Goal: Contribute content: Contribute content

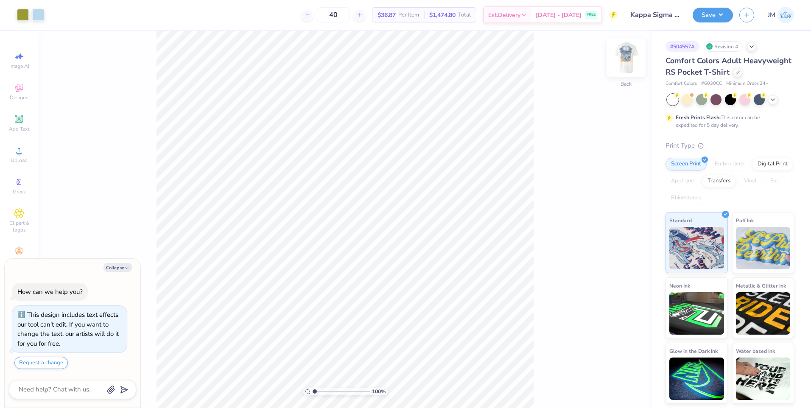
click at [627, 62] on img at bounding box center [626, 58] width 34 height 34
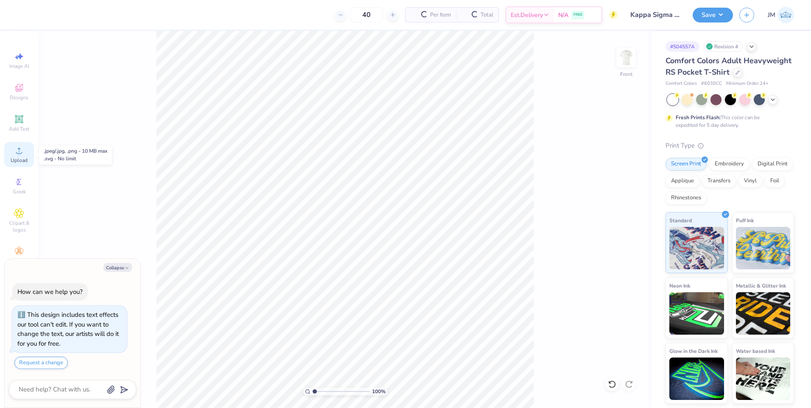
click at [13, 160] on span "Upload" at bounding box center [19, 160] width 17 height 7
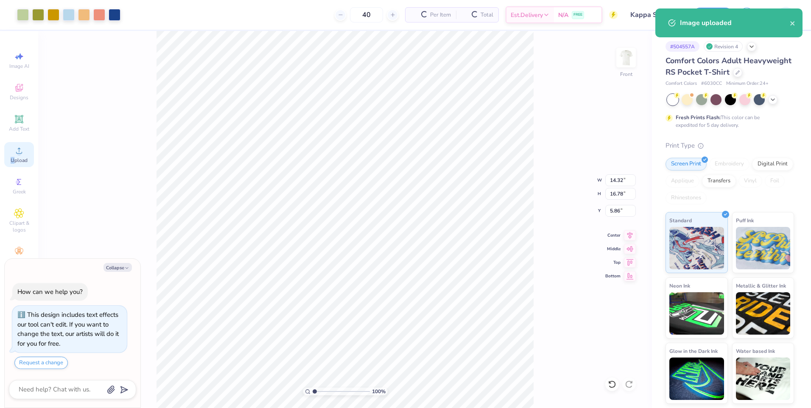
type textarea "x"
click at [613, 182] on input "14.32" at bounding box center [620, 180] width 31 height 12
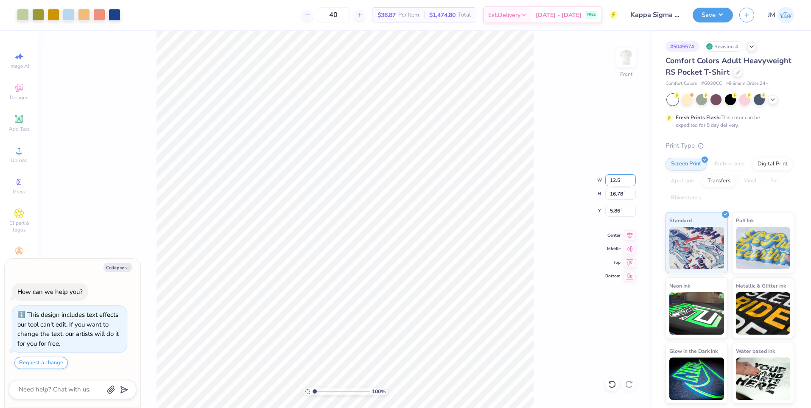
type input "12.5"
type textarea "x"
type input "12.50"
type input "14.65"
click at [624, 215] on input "6.93" at bounding box center [620, 211] width 31 height 12
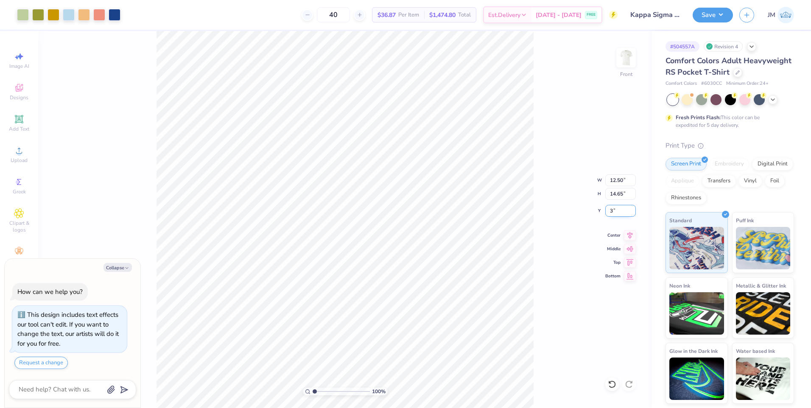
type input "3"
type textarea "x"
type input "3.00"
click at [626, 66] on img at bounding box center [626, 58] width 34 height 34
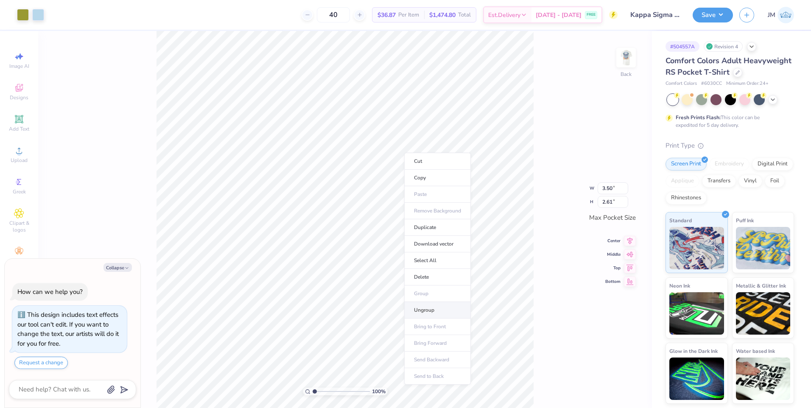
click at [417, 307] on li "Ungroup" at bounding box center [437, 310] width 67 height 17
type textarea "x"
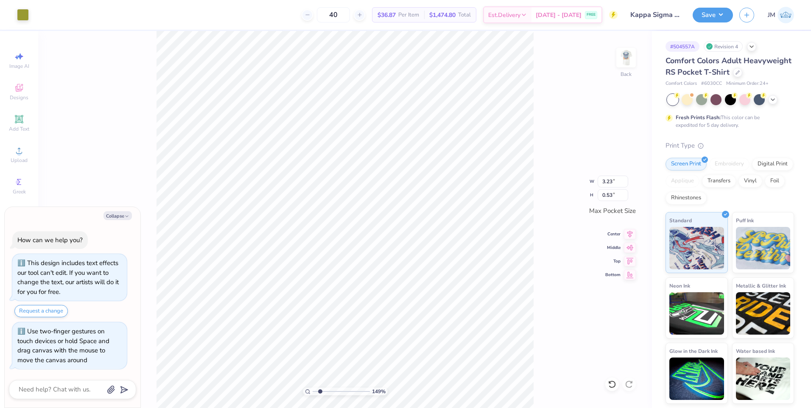
type input "2.22643184911232"
type textarea "x"
type input "2.22643184911232"
type textarea "x"
type input "2.22643184911232"
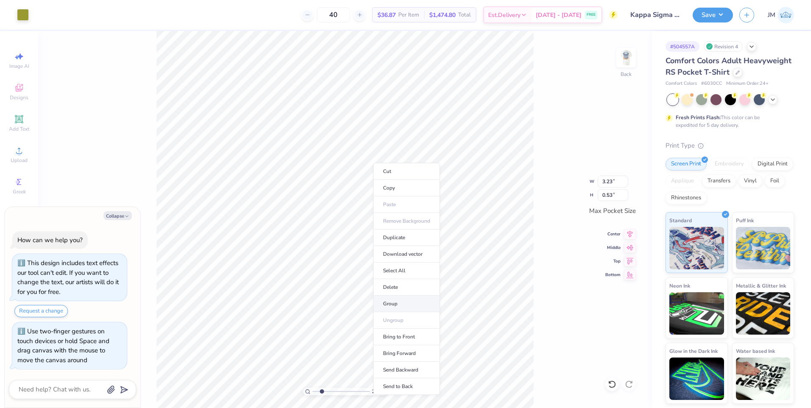
click at [399, 299] on li "Group" at bounding box center [406, 304] width 67 height 17
type textarea "x"
type input "2.22643184911232"
type textarea "x"
type input "2.22643184911232"
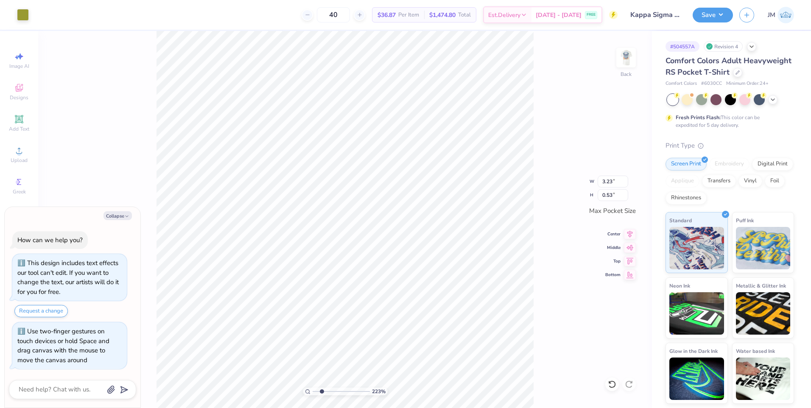
type textarea "x"
type input "2.22643184911232"
click at [25, 16] on div at bounding box center [23, 14] width 12 height 12
type textarea "x"
type input "2.22643184911232"
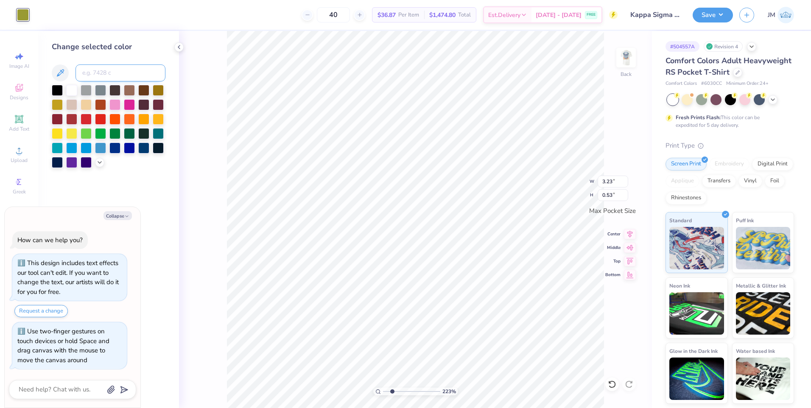
click at [128, 76] on input at bounding box center [120, 72] width 90 height 17
type input "117"
type textarea "x"
type input "2.22643184911232"
type textarea "x"
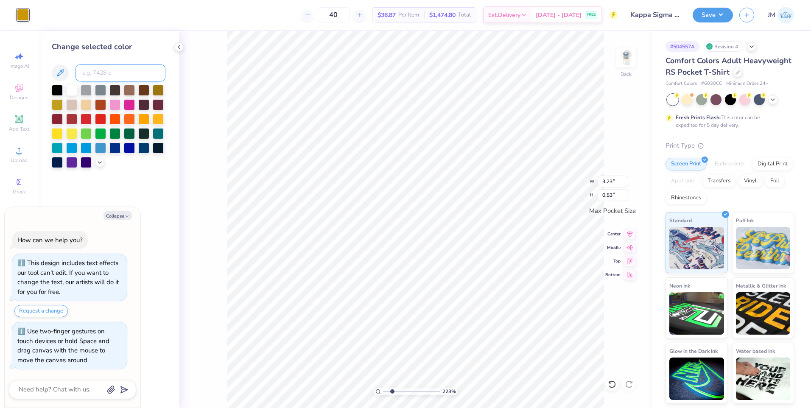
type input "2.22643184911232"
type textarea "x"
type input "2.22643184911232"
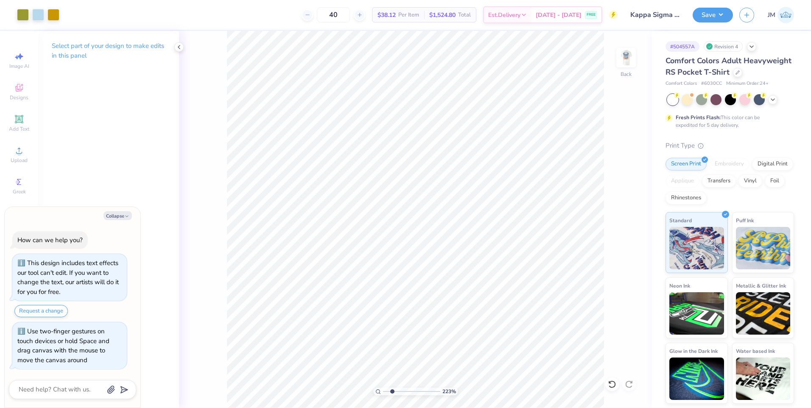
type textarea "x"
type input "2.22643184911232"
type textarea "x"
type input "2.22643184911232"
click at [723, 17] on button "Save" at bounding box center [712, 13] width 40 height 15
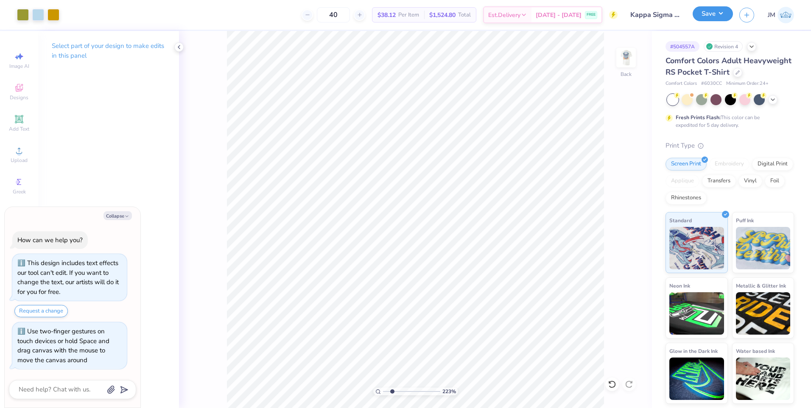
type textarea "x"
type input "2.22643184911232"
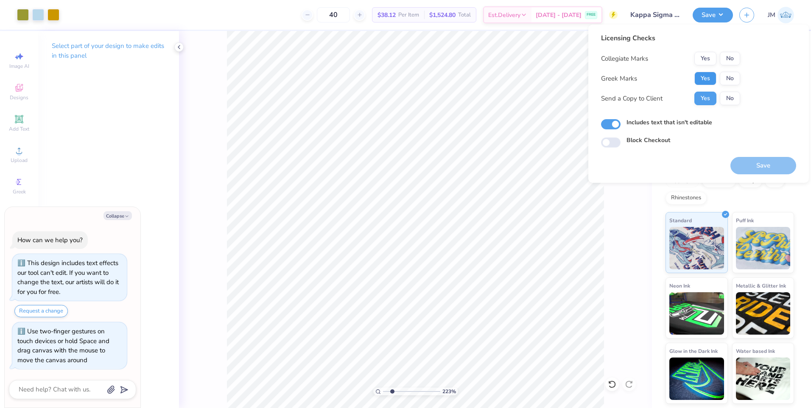
click at [706, 82] on button "Yes" at bounding box center [705, 79] width 22 height 14
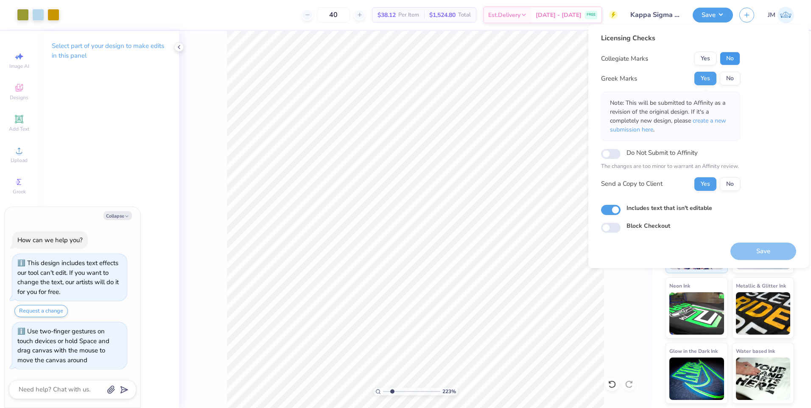
click at [727, 58] on button "No" at bounding box center [730, 59] width 20 height 14
type textarea "x"
type input "2.22643184911232"
click at [714, 116] on p "Note: This will be submitted to Affinity as a revision of the original design. …" at bounding box center [670, 116] width 121 height 36
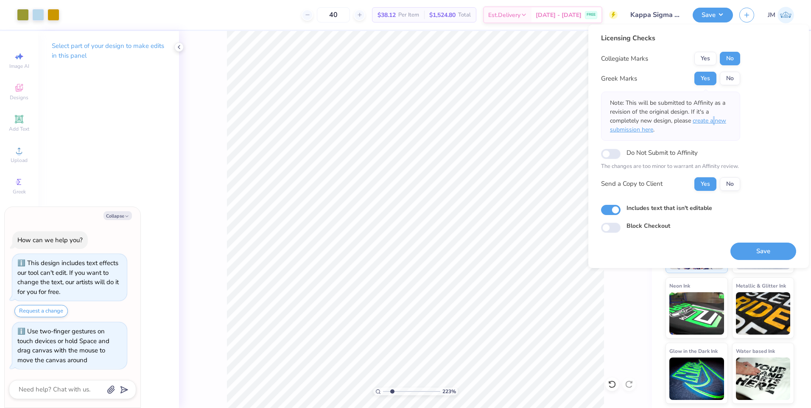
click at [714, 120] on span "create a new submission here" at bounding box center [668, 125] width 116 height 17
type textarea "x"
type input "2.22643184911232"
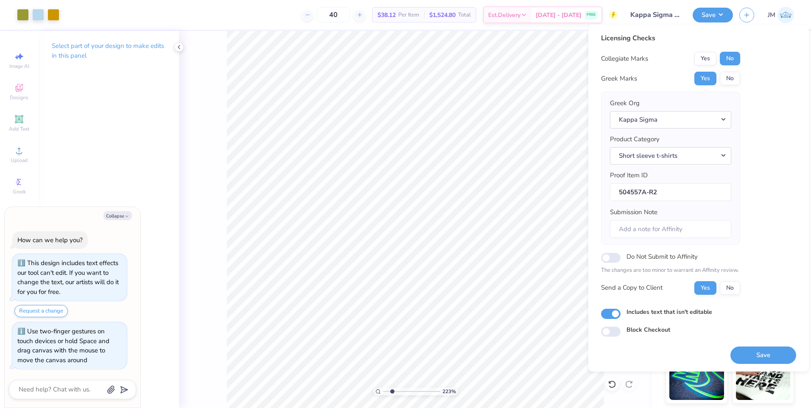
click at [761, 146] on div "Licensing Checks Collegiate Marks Yes No Greek Marks Yes No Greek Org Kappa Sig…" at bounding box center [698, 185] width 195 height 304
click at [750, 354] on button "Save" at bounding box center [763, 355] width 66 height 17
type textarea "x"
type input "2.22643184911232"
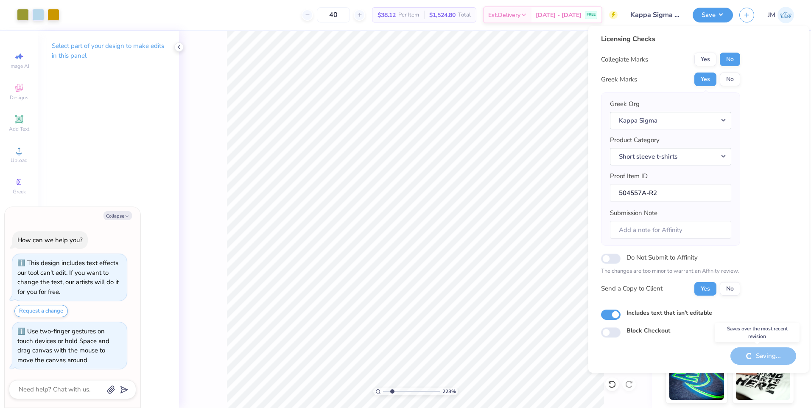
type textarea "x"
type input "2.22643184911232"
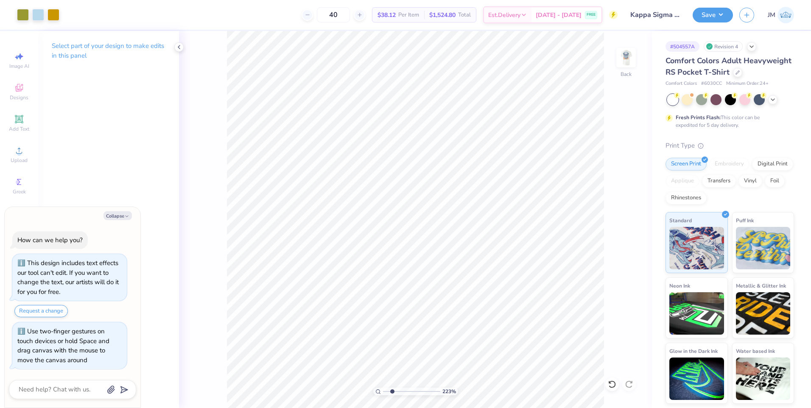
type textarea "x"
type input "2.22643184911232"
type textarea "x"
type input "2.22643184911232"
click at [21, 15] on div at bounding box center [23, 14] width 12 height 12
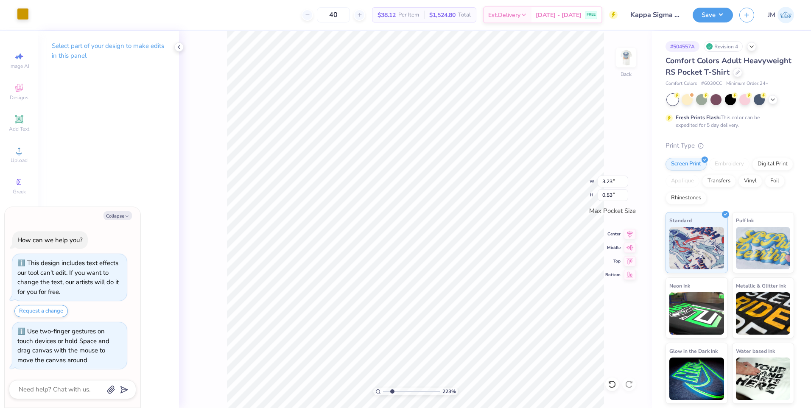
type textarea "x"
type input "2.22643184911232"
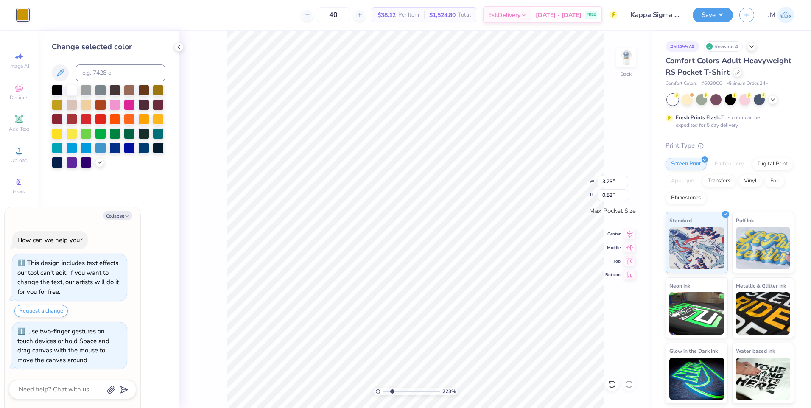
type textarea "x"
type input "2.22643184911232"
click at [107, 70] on input at bounding box center [120, 72] width 90 height 17
type input "1205"
type textarea "x"
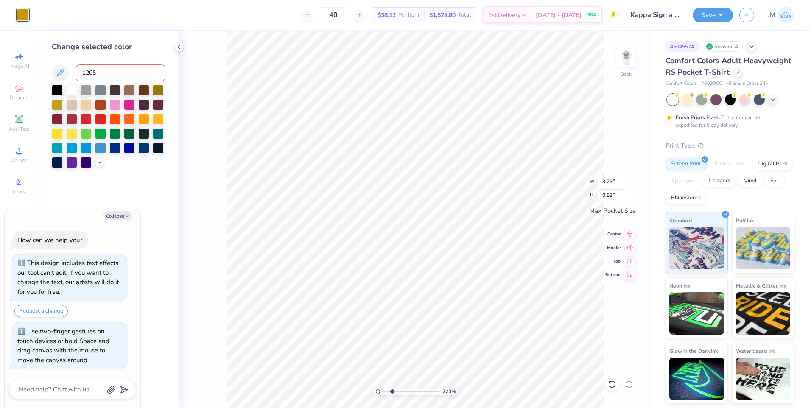
type input "2.22643184911232"
type textarea "x"
type input "2.22643184911232"
type textarea "x"
type input "2.22643184911232"
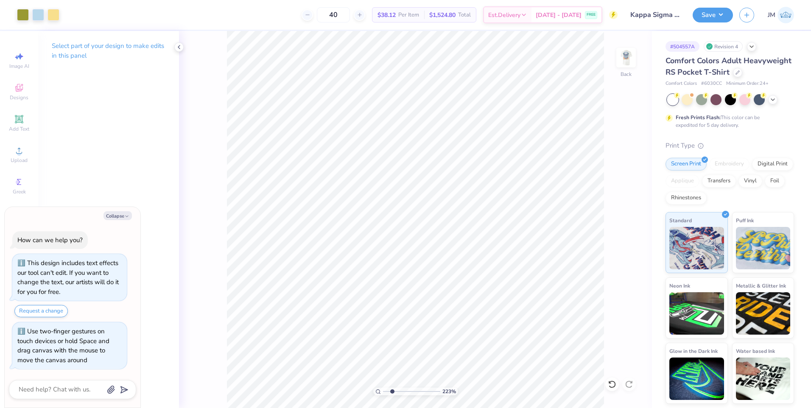
type textarea "x"
type input "2.22643184911232"
click at [715, 11] on button "Save" at bounding box center [712, 13] width 40 height 15
type textarea "x"
type input "2.22643184911232"
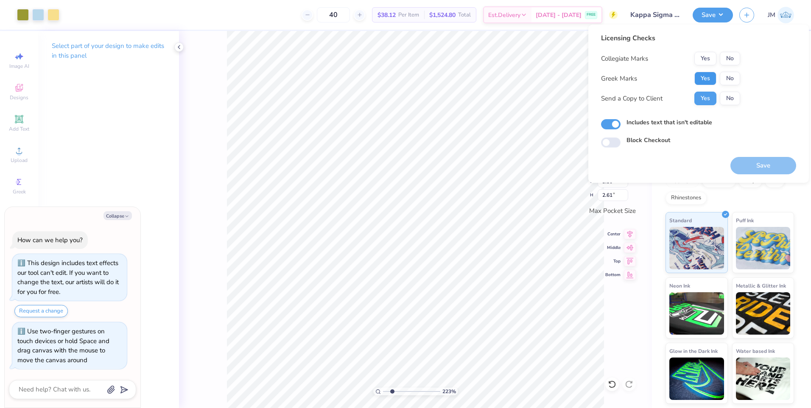
click at [703, 74] on button "Yes" at bounding box center [705, 79] width 22 height 14
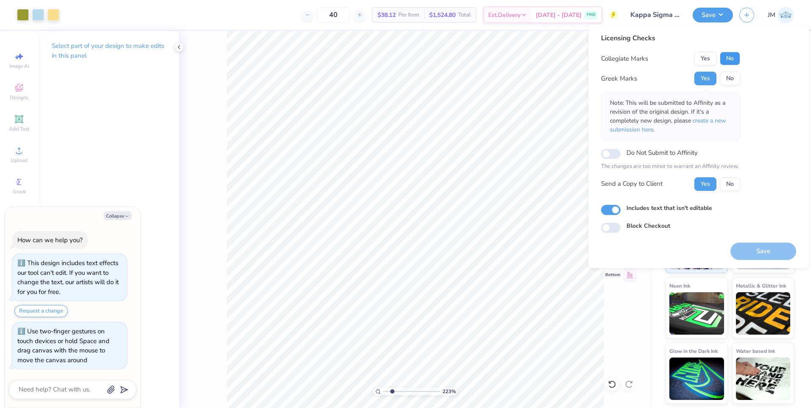
click at [720, 61] on button "No" at bounding box center [730, 59] width 20 height 14
type textarea "x"
type input "2.22643184911232"
click at [713, 123] on span "create a new submission here" at bounding box center [668, 125] width 116 height 17
type textarea "x"
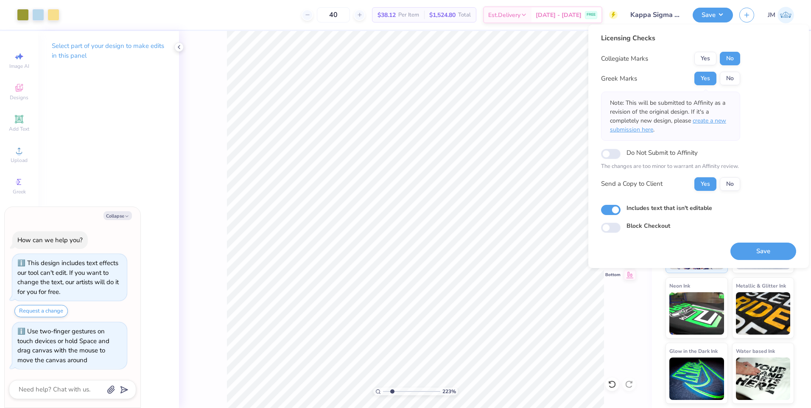
type input "2.22643184911232"
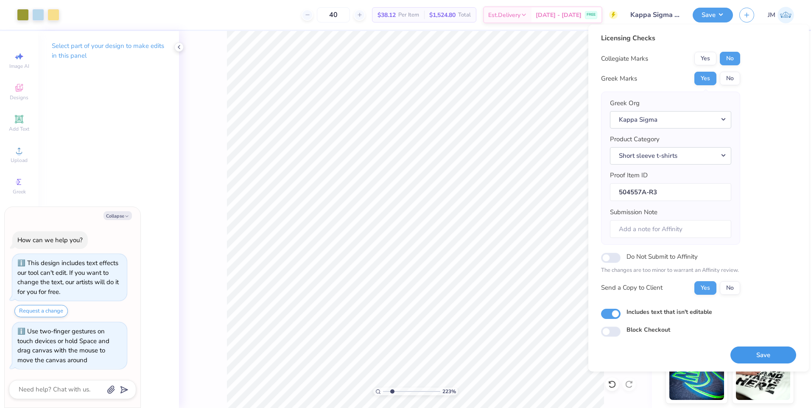
click at [755, 357] on button "Save" at bounding box center [763, 354] width 66 height 17
type textarea "x"
type input "2.22643184911232"
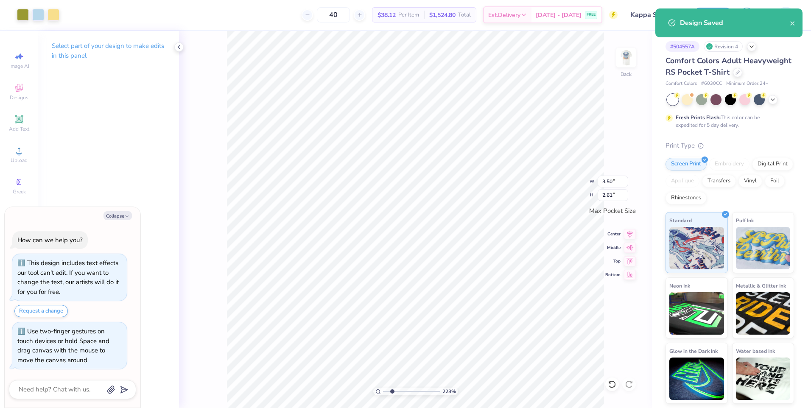
type textarea "x"
type input "2.22643184911232"
